Goal: Check status: Check status

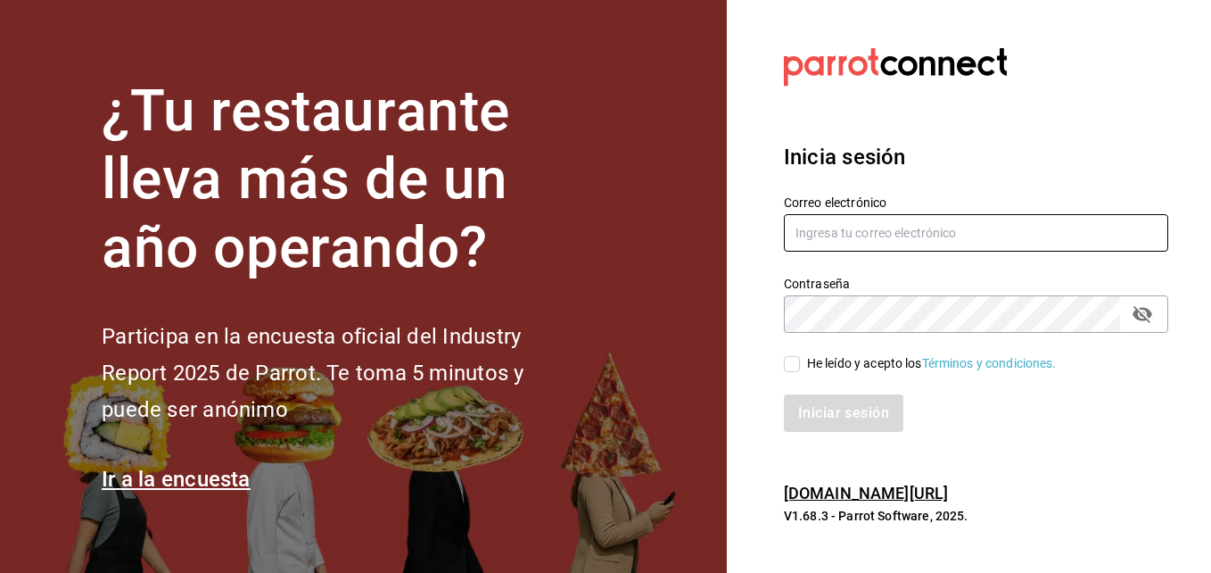
type input "[EMAIL_ADDRESS][DOMAIN_NAME]"
click at [793, 367] on input "He leído y acepto los Términos y condiciones." at bounding box center [792, 364] width 16 height 16
checkbox input "true"
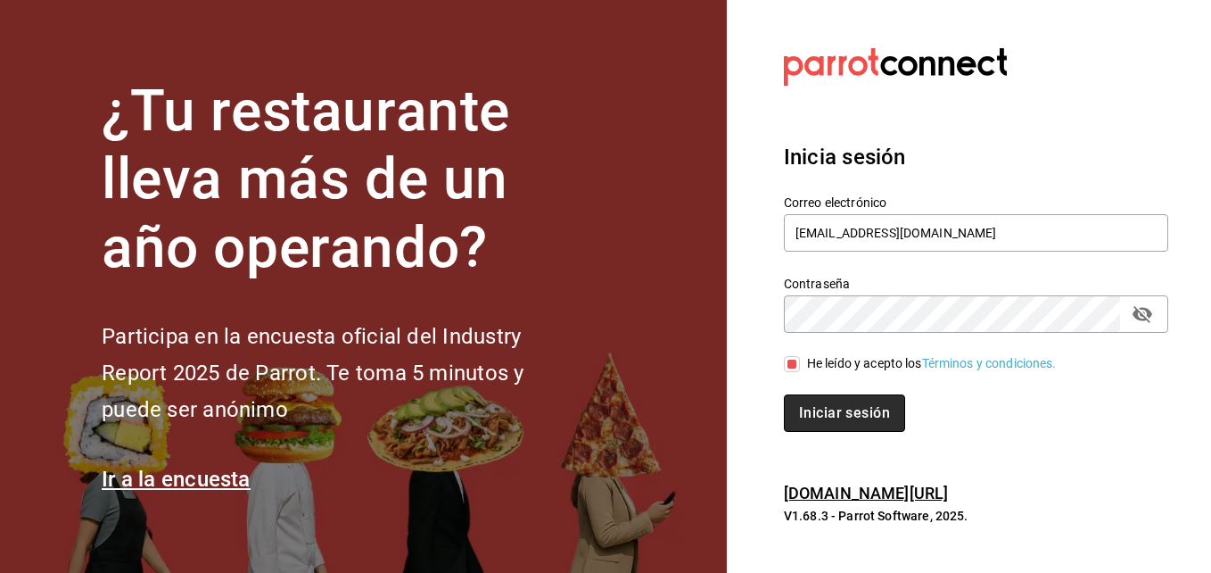
click at [832, 413] on button "Iniciar sesión" at bounding box center [844, 412] width 121 height 37
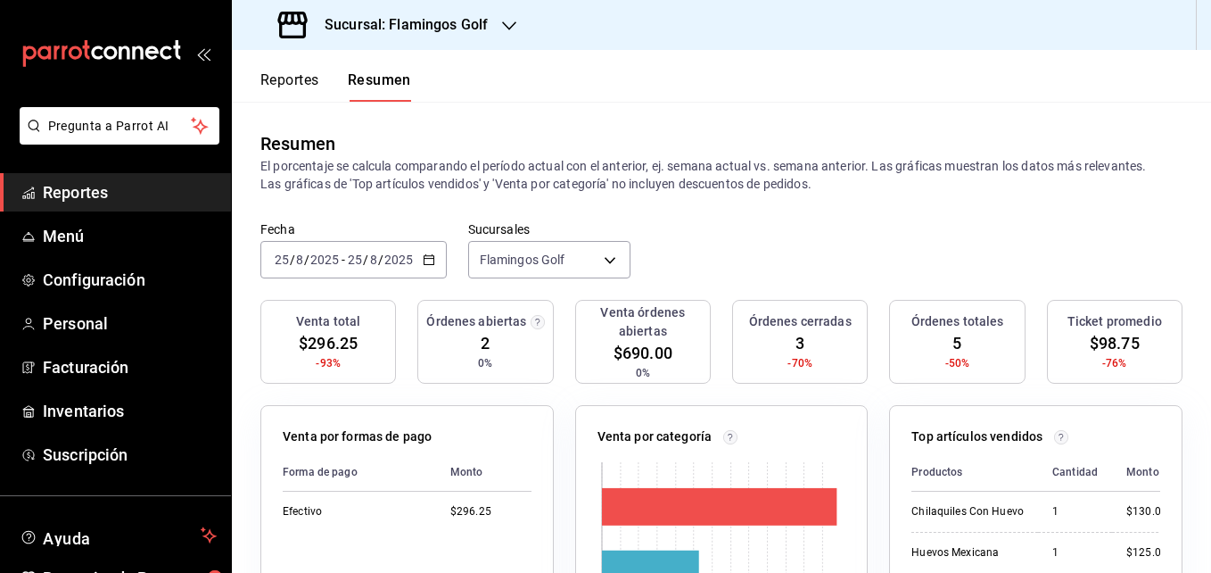
click at [292, 81] on button "Reportes" at bounding box center [289, 86] width 59 height 30
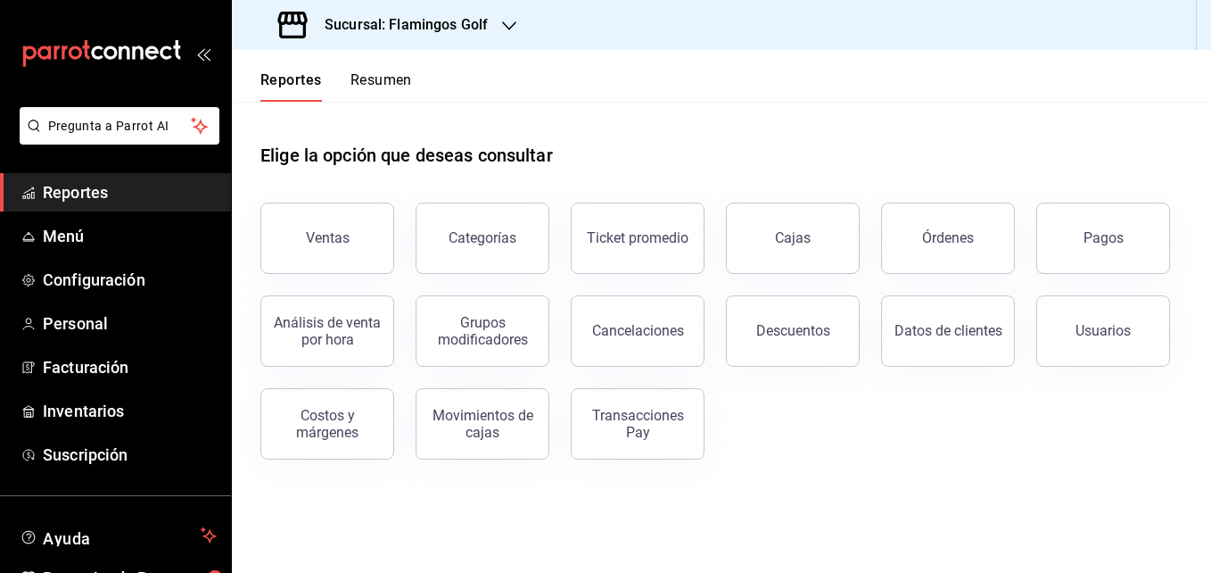
click at [507, 28] on icon "button" at bounding box center [509, 25] width 14 height 9
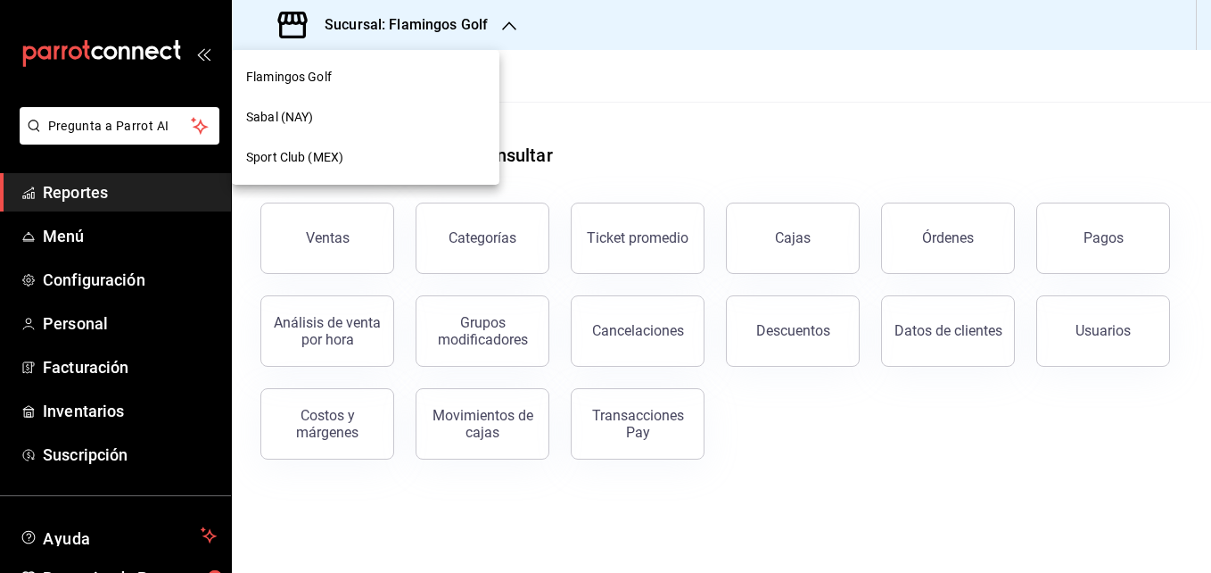
click at [292, 110] on span "Sabal (NAY)" at bounding box center [279, 117] width 67 height 19
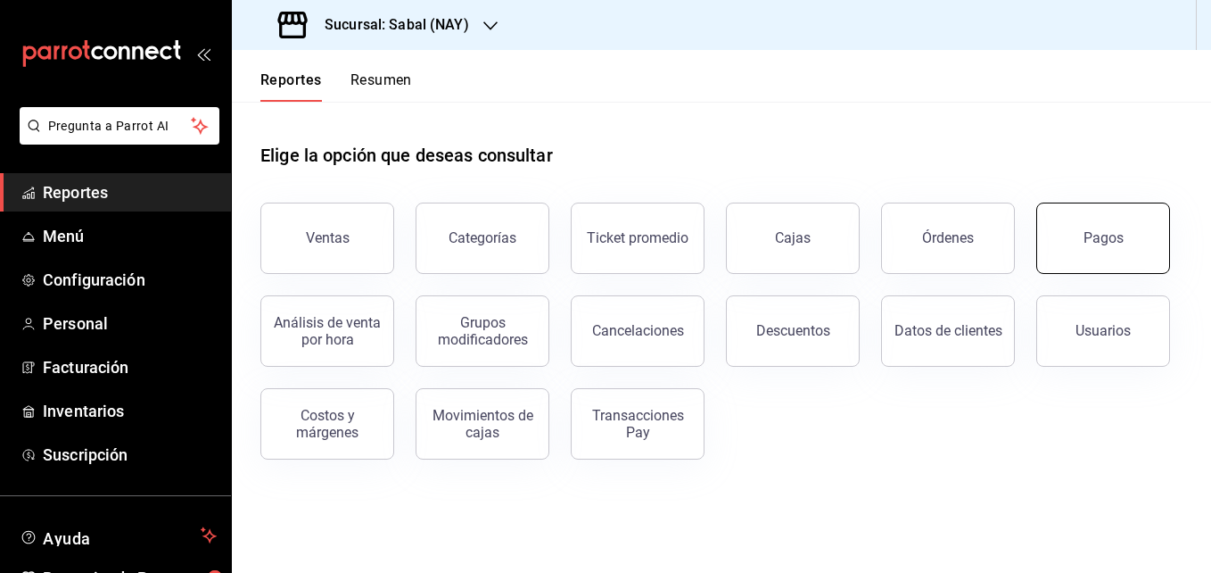
click at [1080, 257] on button "Pagos" at bounding box center [1103, 237] width 134 height 71
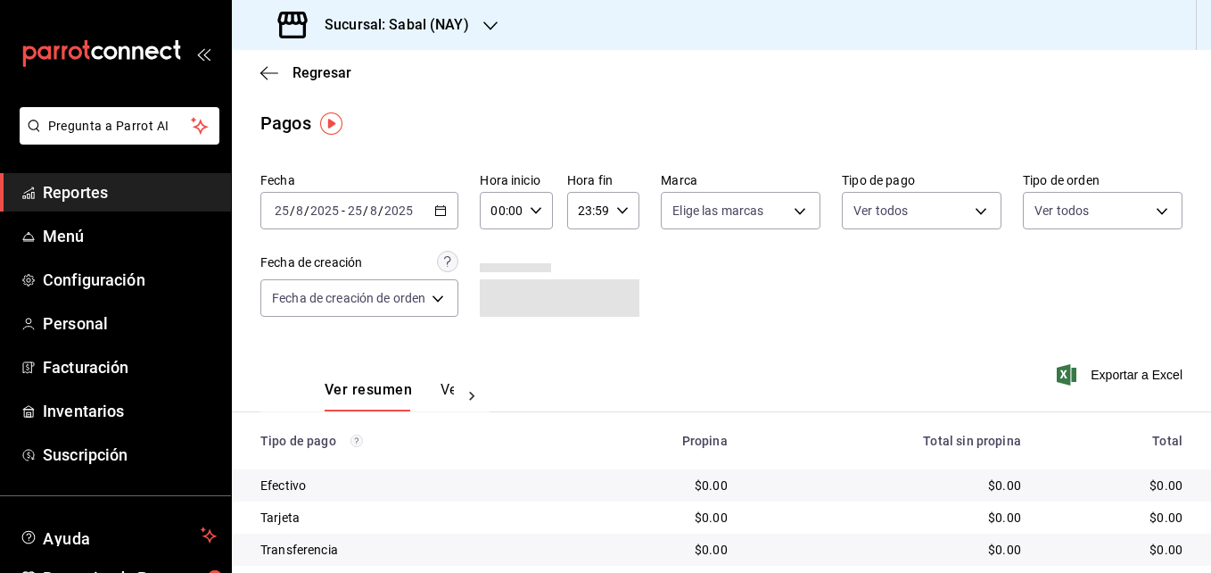
click at [442, 215] on \(Stroke\) "button" at bounding box center [440, 211] width 11 height 10
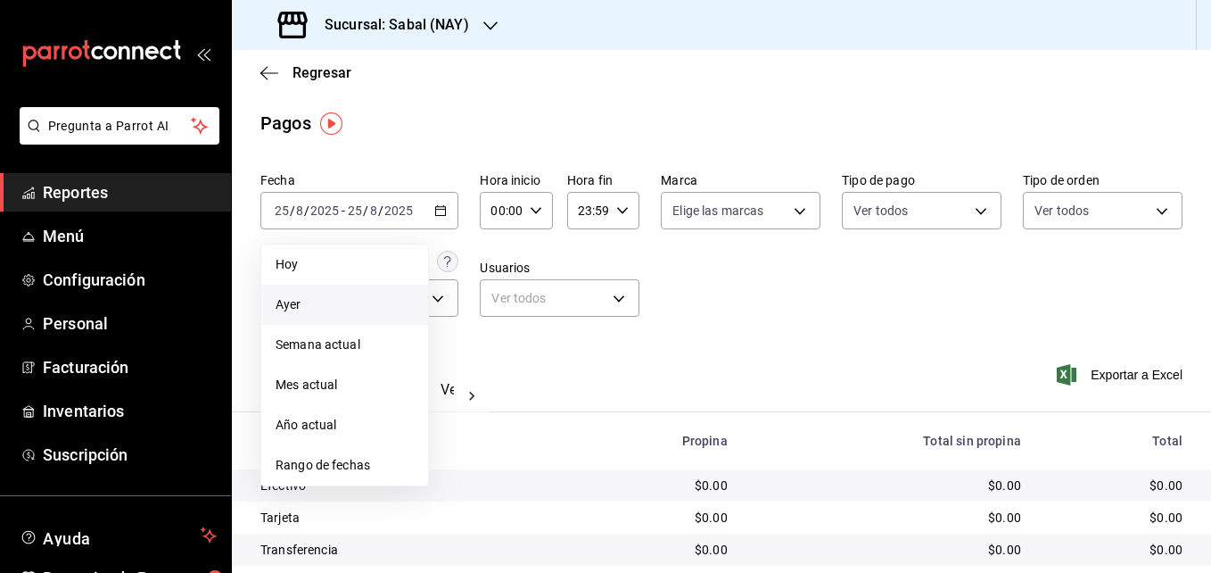
click at [295, 306] on span "Ayer" at bounding box center [345, 304] width 138 height 19
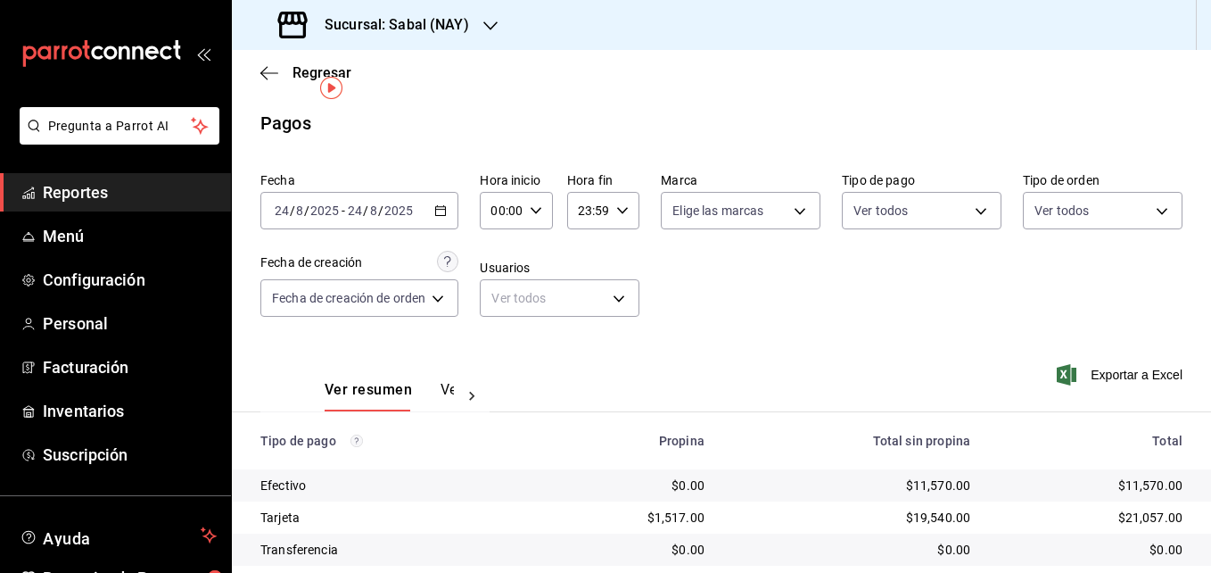
scroll to position [95, 0]
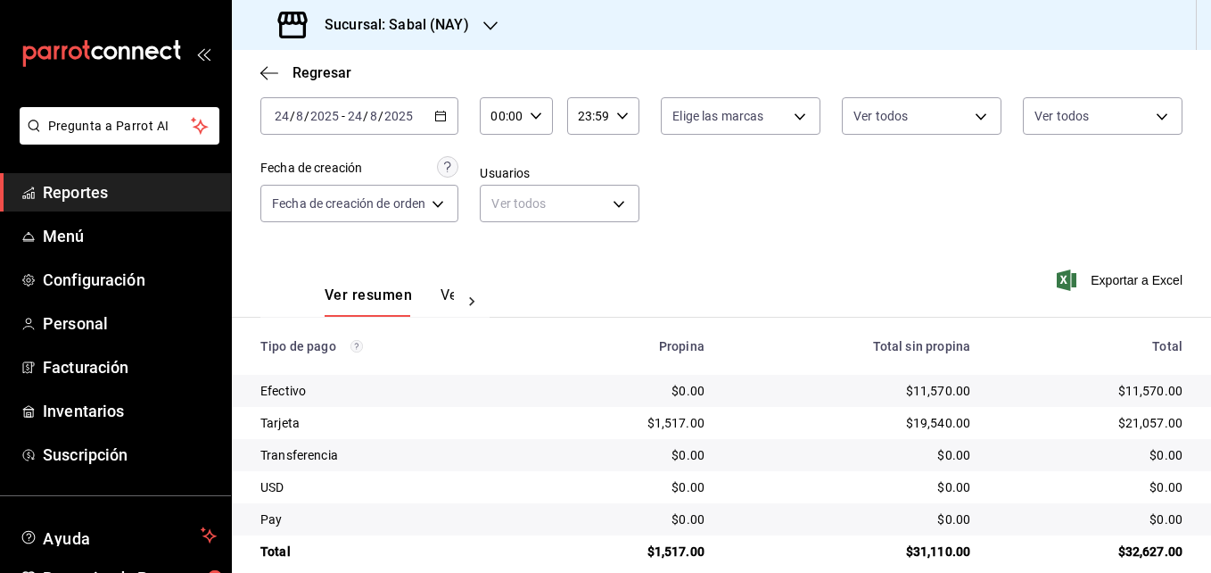
click at [442, 114] on icon "button" at bounding box center [440, 116] width 12 height 12
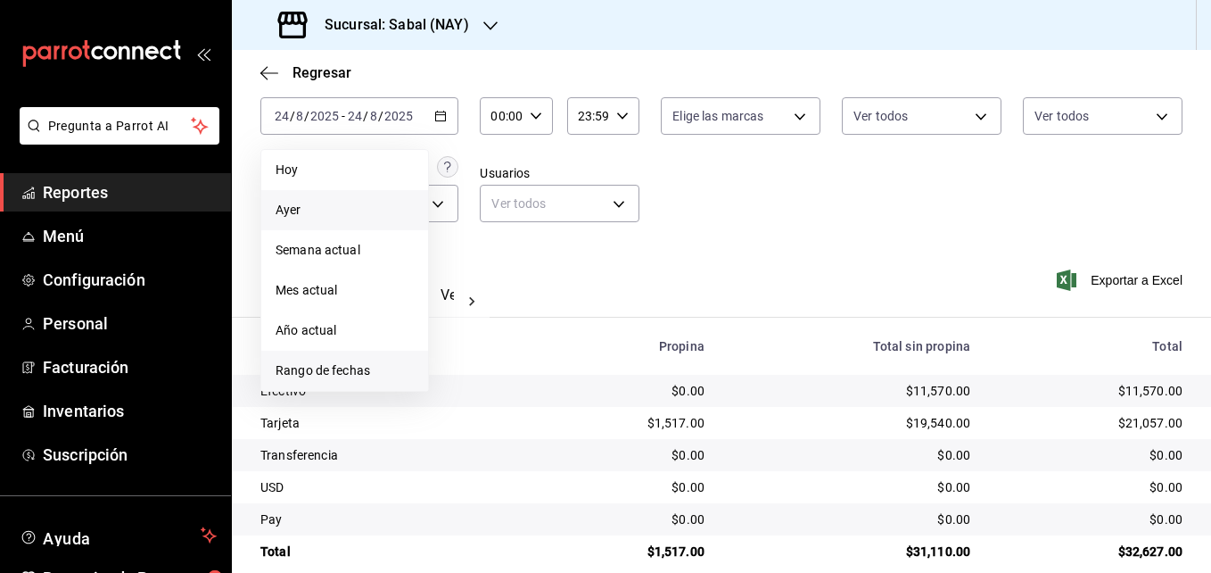
click at [332, 360] on li "Rango de fechas" at bounding box center [344, 371] width 167 height 40
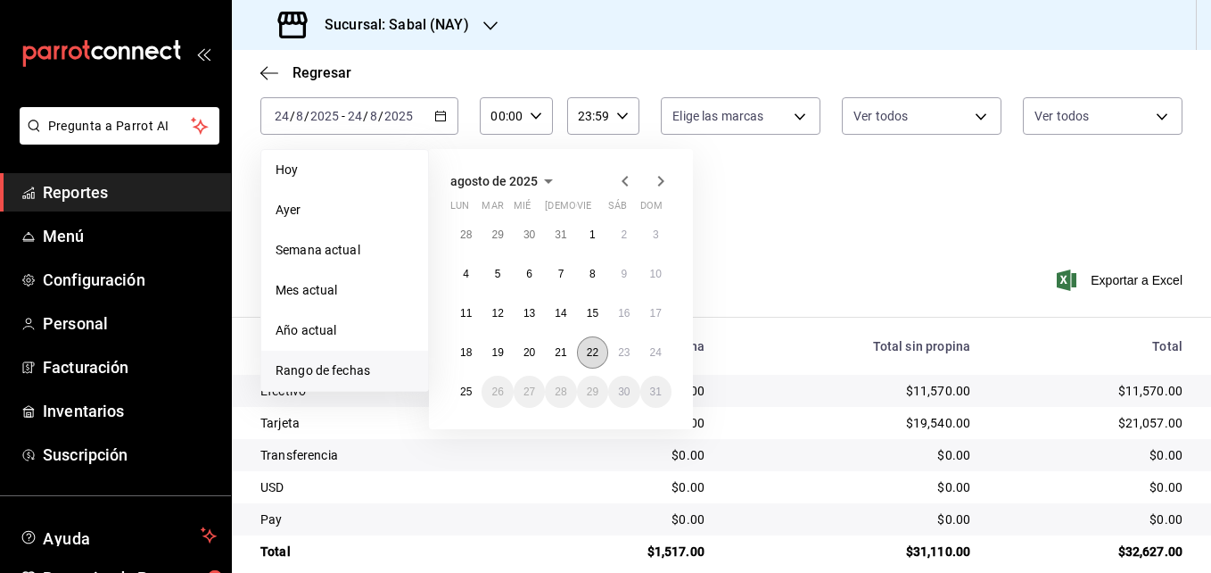
click at [590, 356] on abbr "22" at bounding box center [593, 352] width 12 height 12
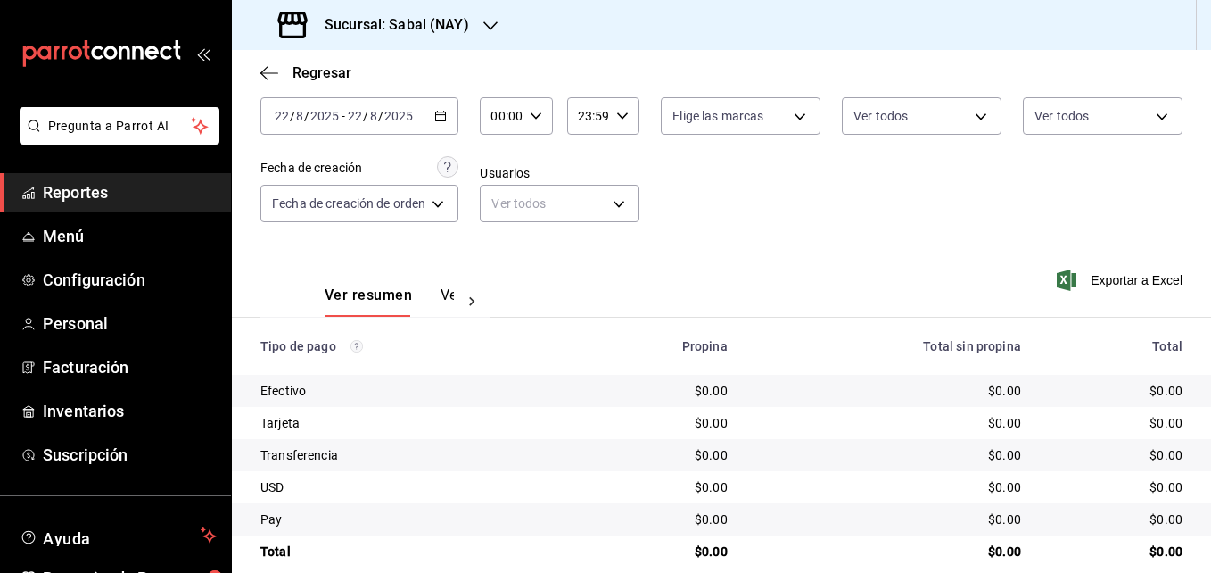
click at [441, 114] on icon "button" at bounding box center [440, 116] width 12 height 12
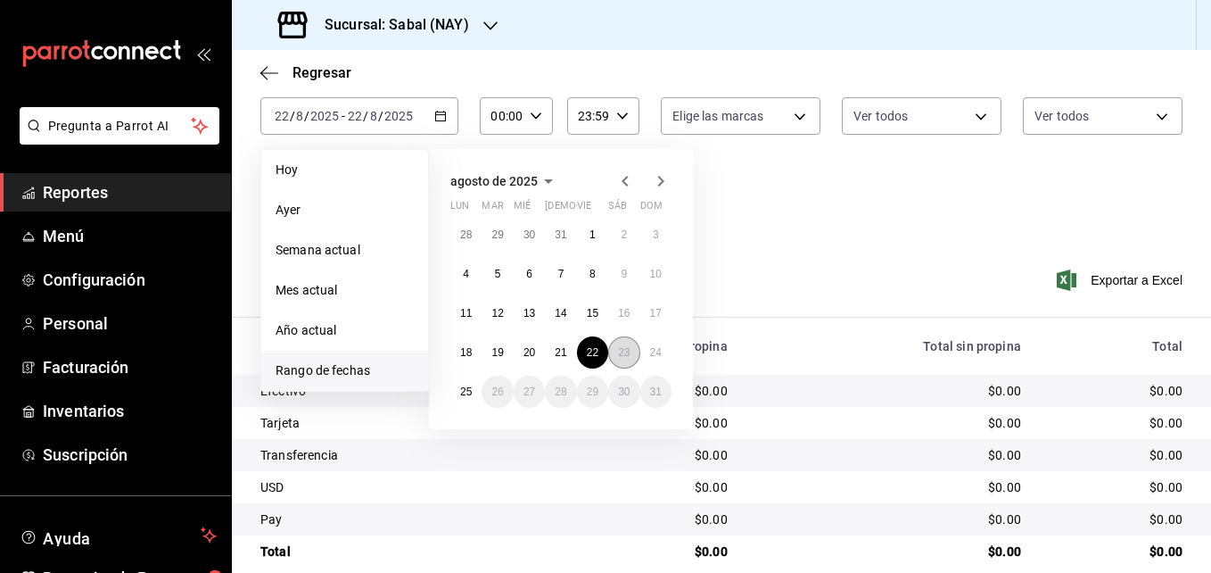
click at [625, 355] on abbr "23" at bounding box center [624, 352] width 12 height 12
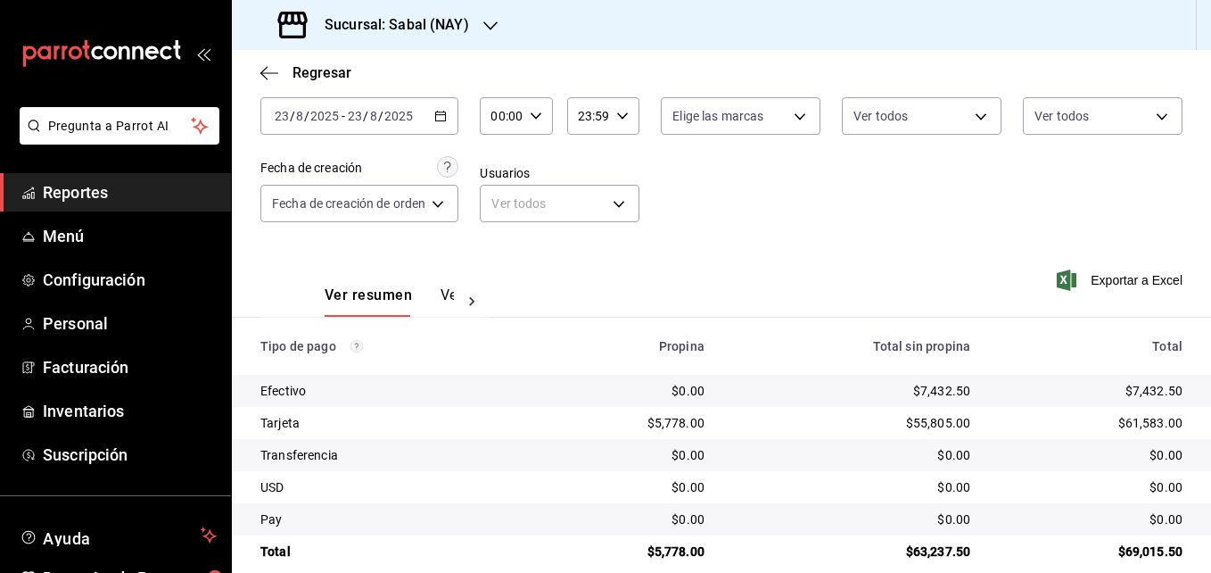
click at [443, 117] on icon "button" at bounding box center [440, 116] width 12 height 12
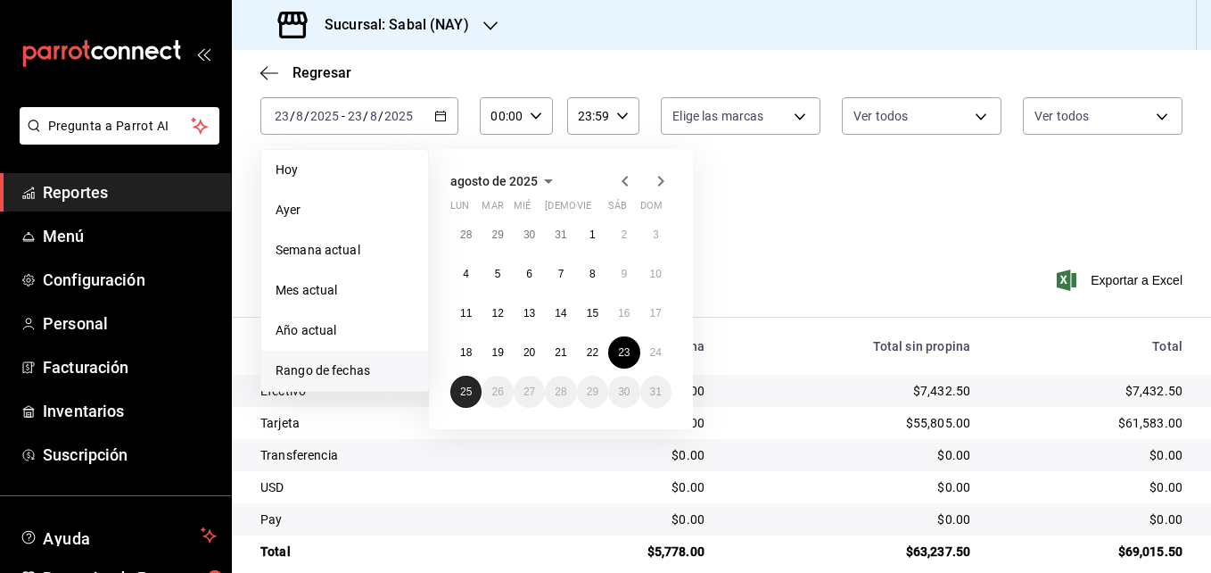
click at [466, 387] on abbr "25" at bounding box center [466, 391] width 12 height 12
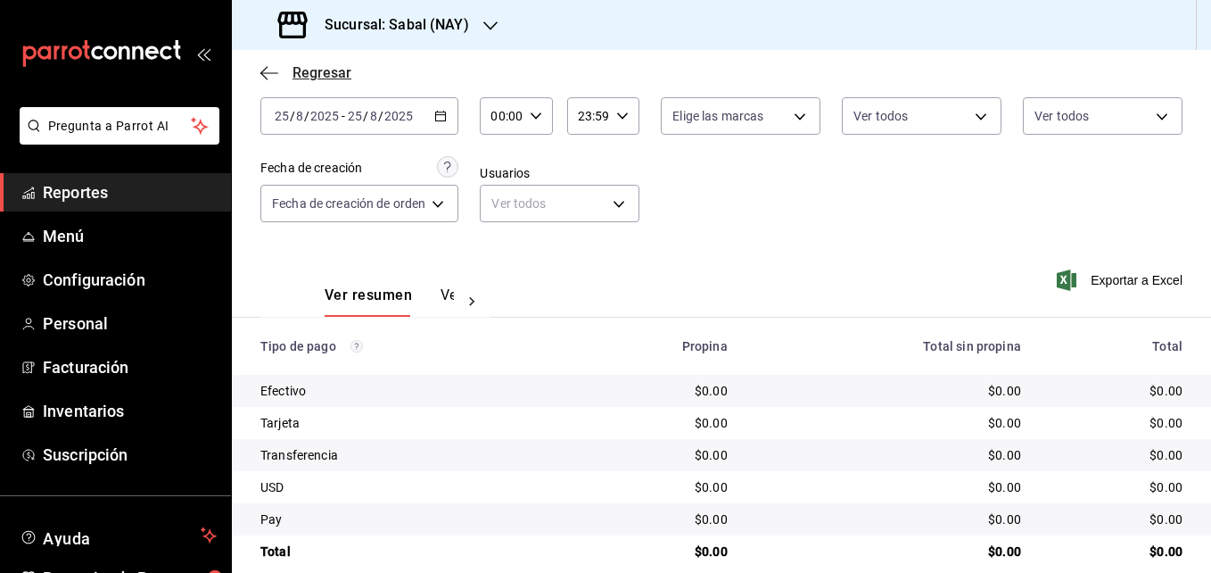
click at [268, 76] on icon "button" at bounding box center [269, 73] width 18 height 16
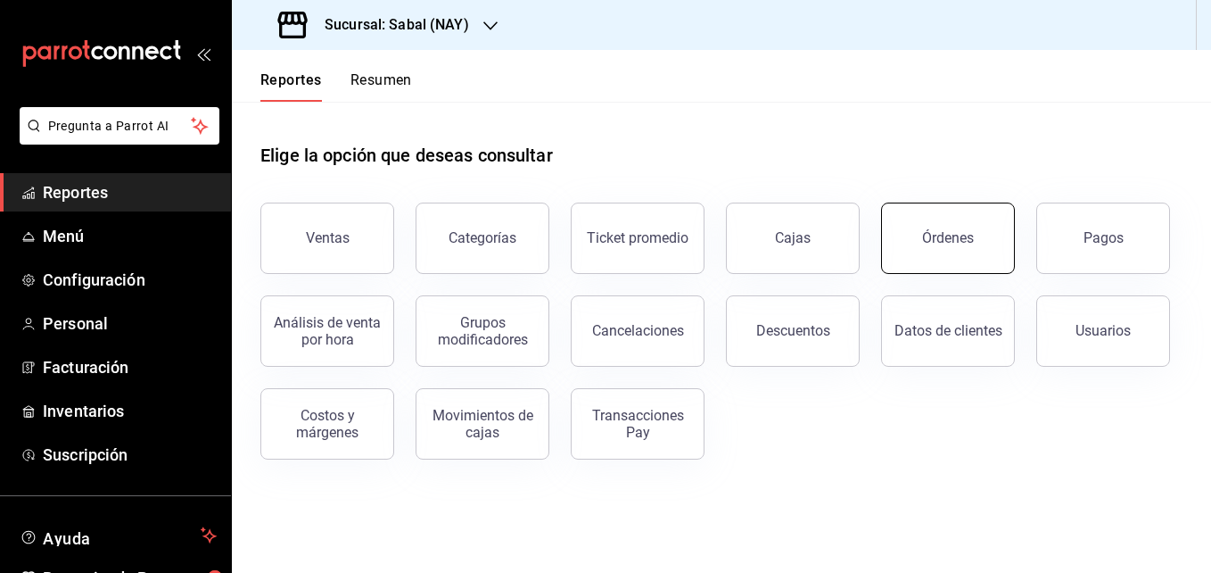
click at [941, 267] on button "Órdenes" at bounding box center [948, 237] width 134 height 71
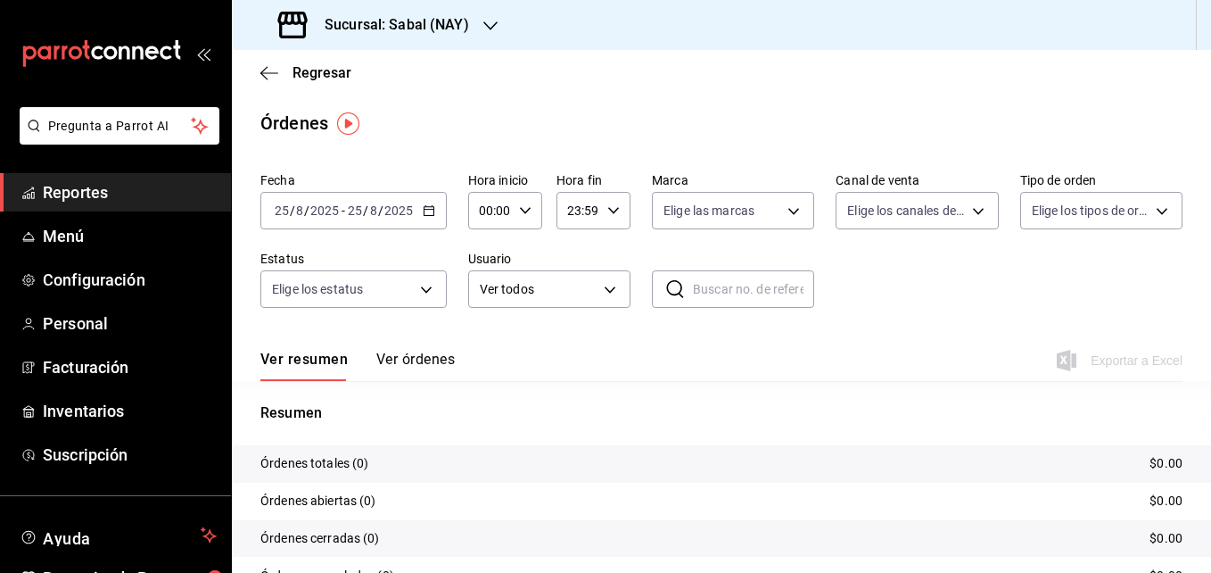
click at [429, 211] on icon "button" at bounding box center [429, 210] width 12 height 12
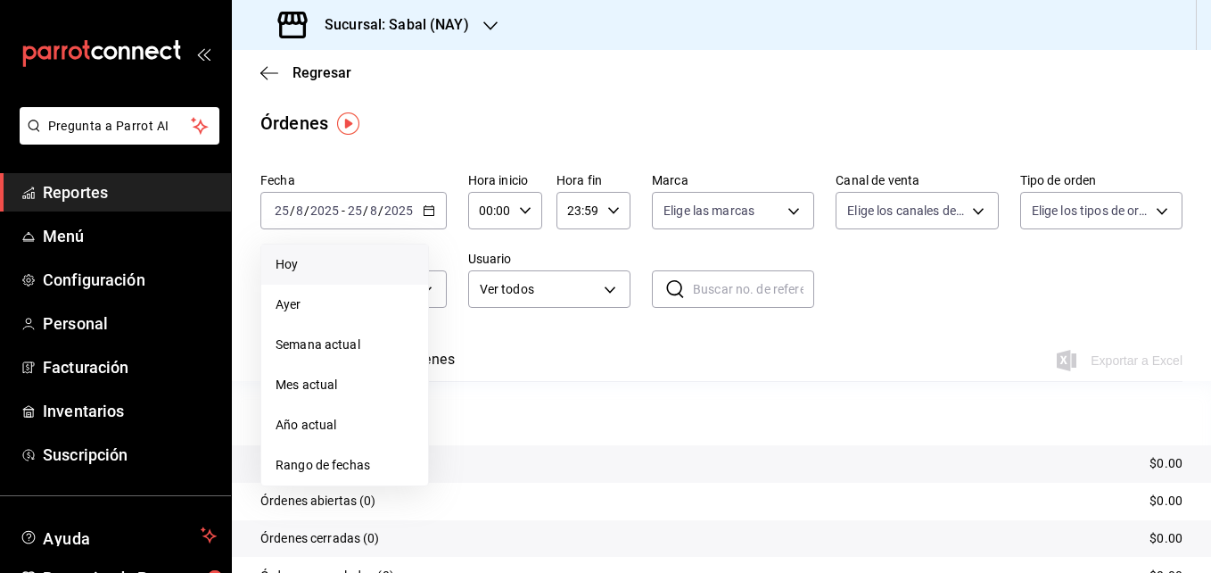
click at [307, 273] on span "Hoy" at bounding box center [345, 264] width 138 height 19
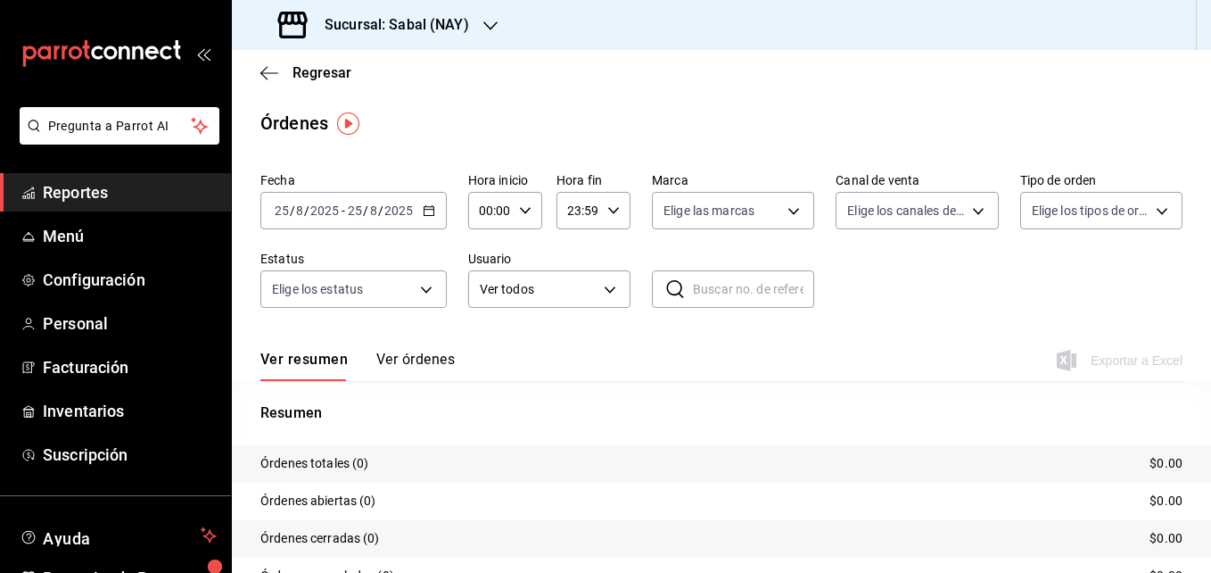
scroll to position [101, 0]
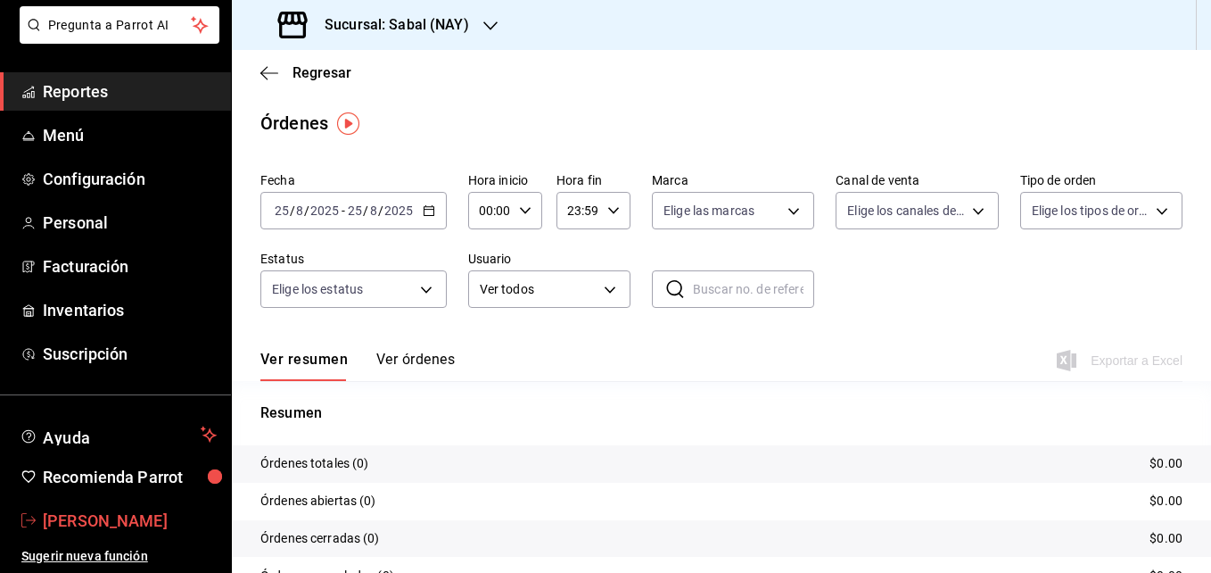
click at [112, 510] on span "Samael Joya" at bounding box center [130, 520] width 174 height 24
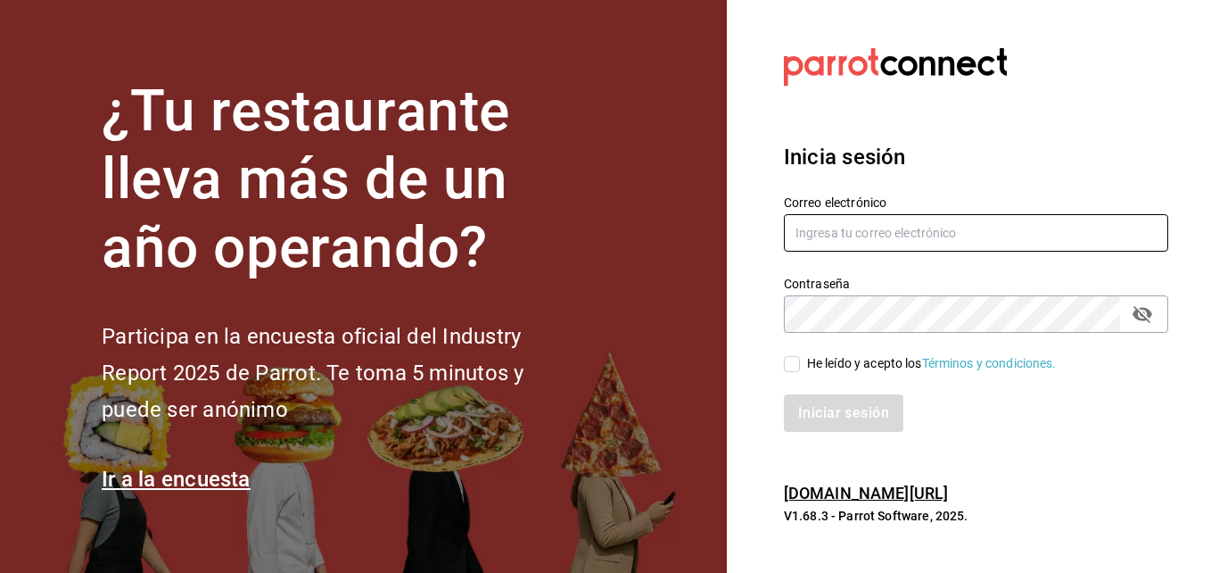
type input "[EMAIL_ADDRESS][DOMAIN_NAME]"
